Goal: Information Seeking & Learning: Learn about a topic

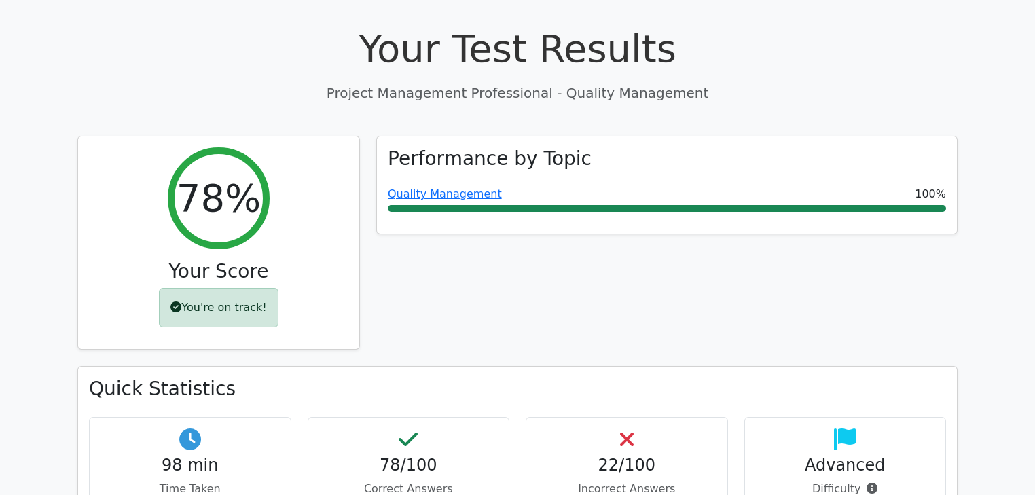
click at [472, 250] on div "Performance by Topic Quality Management 100%" at bounding box center [666, 251] width 597 height 231
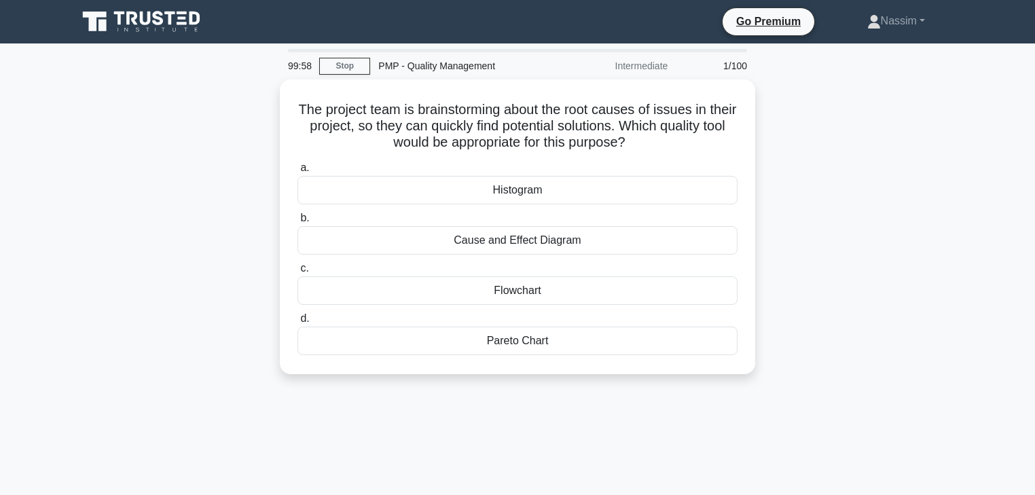
click at [154, 17] on icon at bounding box center [158, 18] width 11 height 14
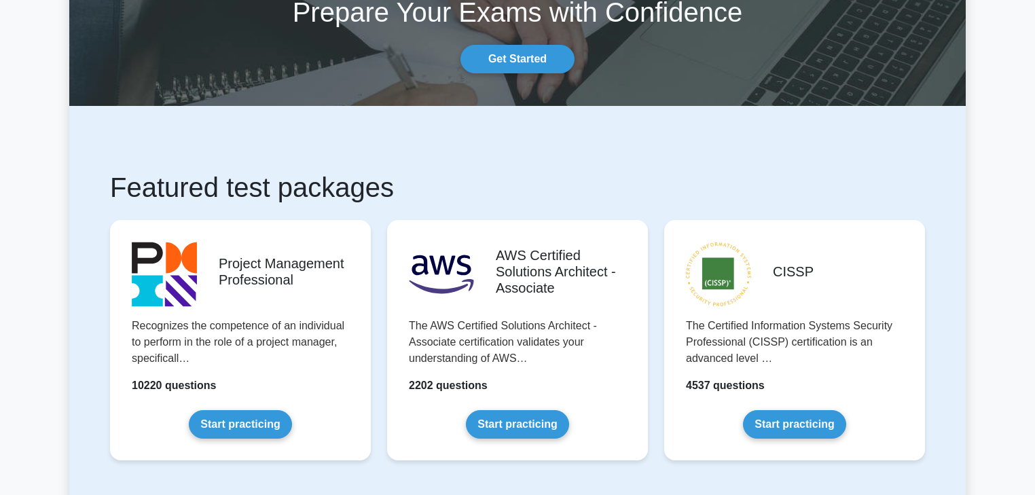
scroll to position [326, 0]
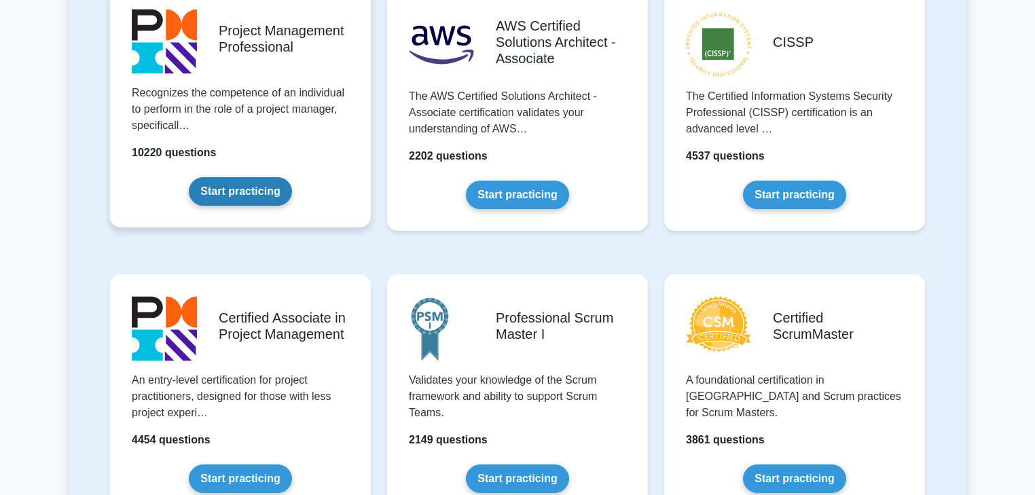
click at [223, 198] on link "Start practicing" at bounding box center [240, 191] width 103 height 29
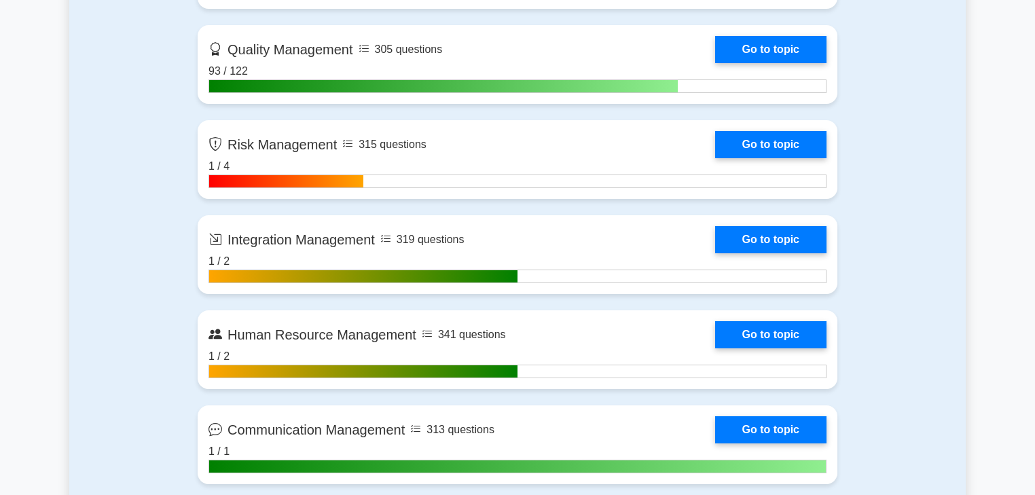
scroll to position [1195, 0]
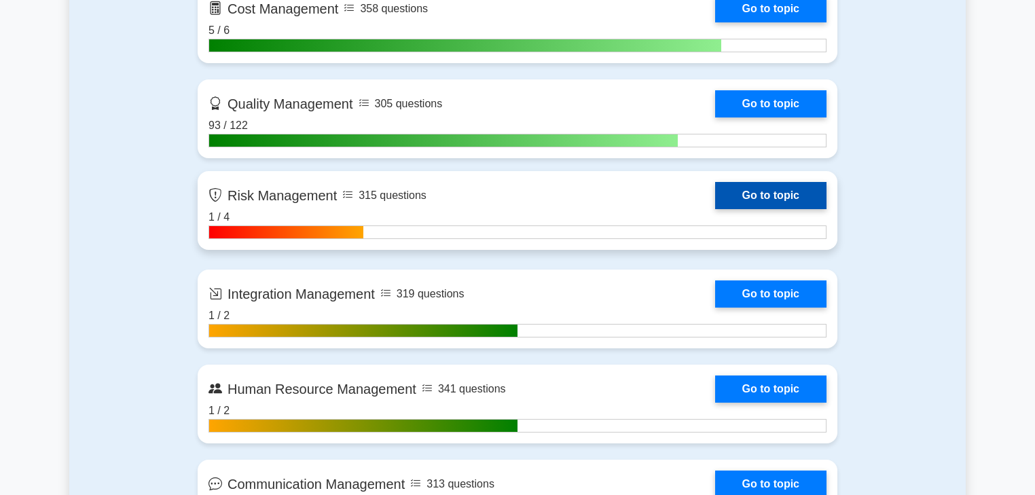
click at [715, 193] on link "Go to topic" at bounding box center [770, 195] width 111 height 27
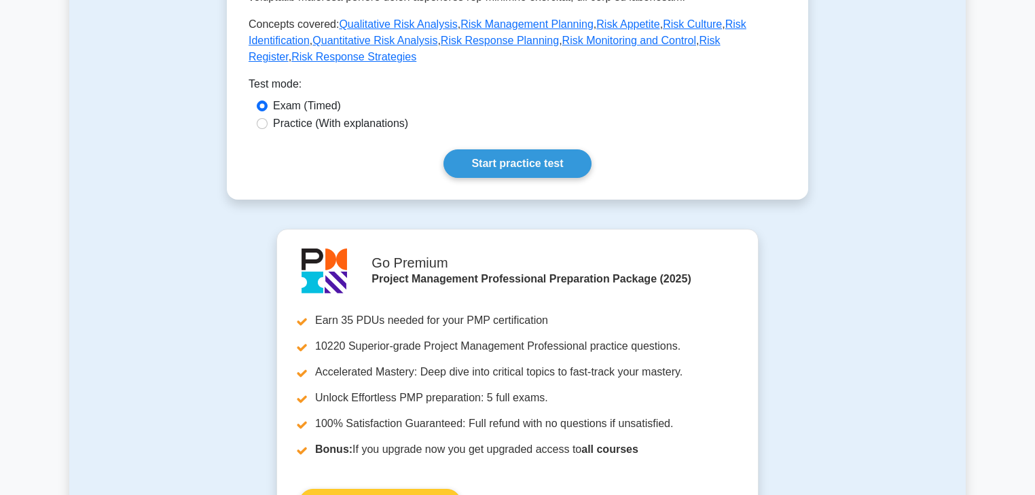
scroll to position [434, 0]
